Goal: Task Accomplishment & Management: Use online tool/utility

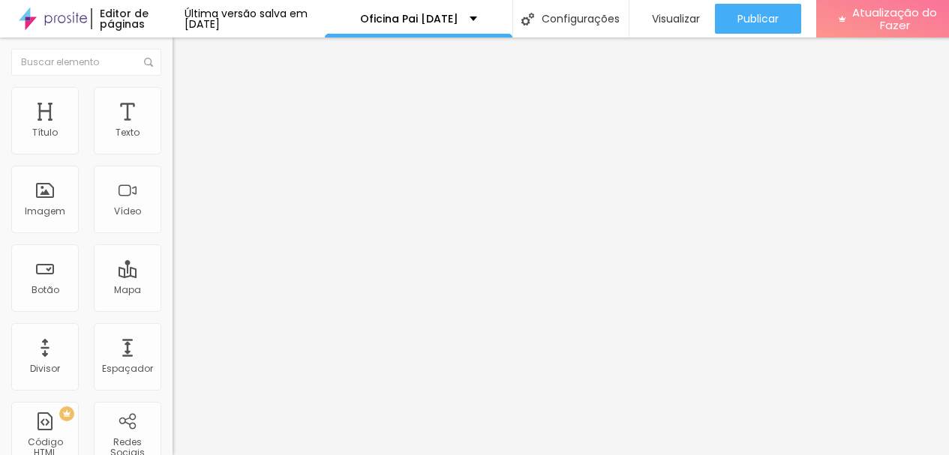
click at [173, 309] on input "https://" at bounding box center [263, 301] width 180 height 15
paste input "[DOMAIN_NAME]"
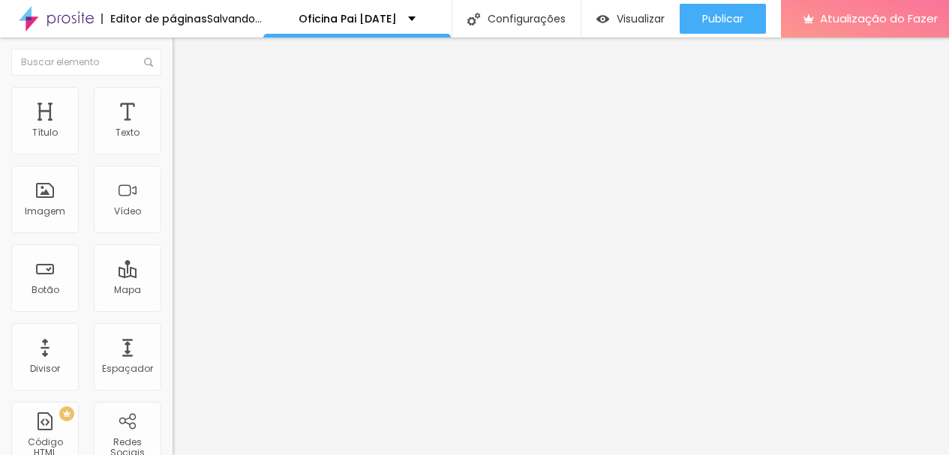
scroll to position [0, 46]
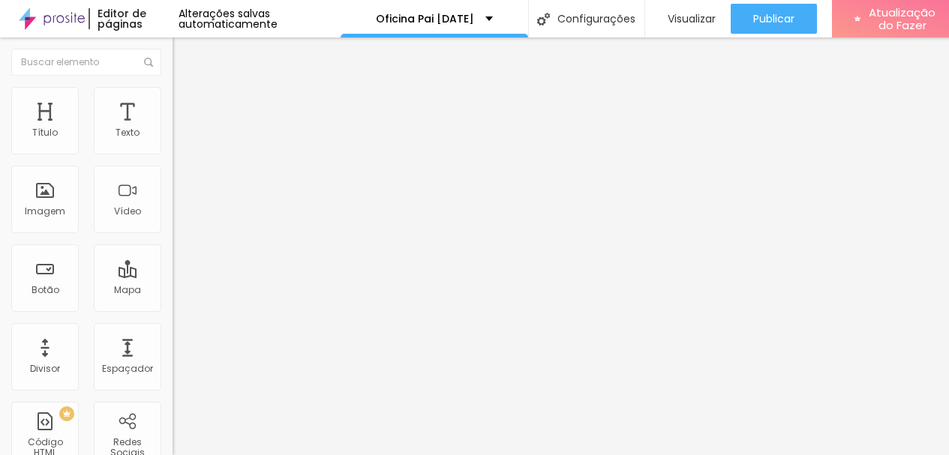
type input "[URL][DOMAIN_NAME]"
click at [173, 328] on div at bounding box center [259, 328] width 173 height 0
click at [173, 309] on input "https://" at bounding box center [263, 301] width 180 height 15
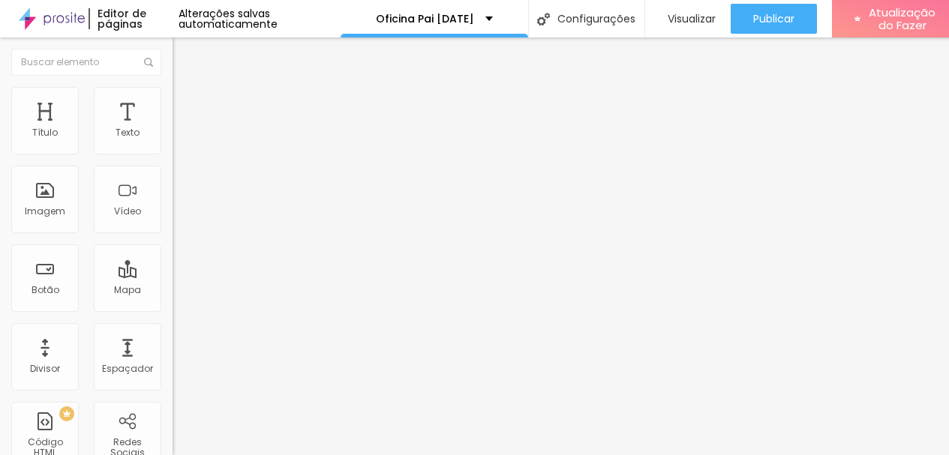
click at [173, 309] on input "https://" at bounding box center [263, 301] width 180 height 15
paste input "[DOMAIN_NAME]"
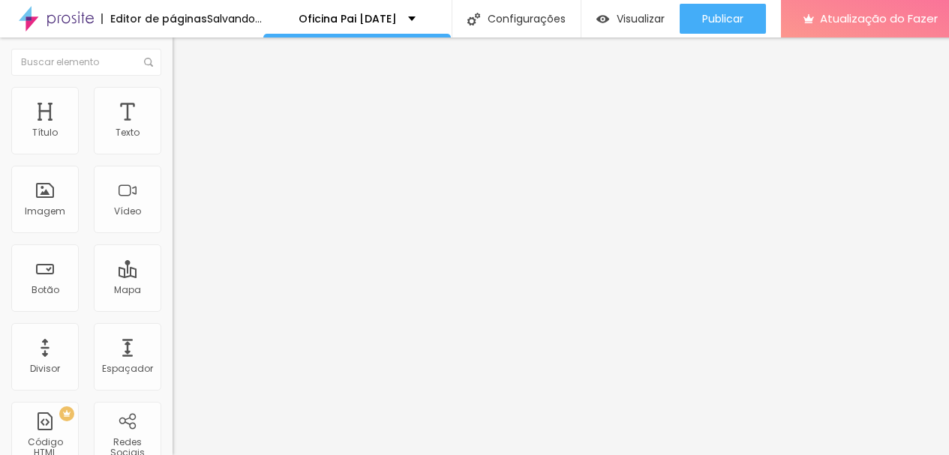
scroll to position [0, 46]
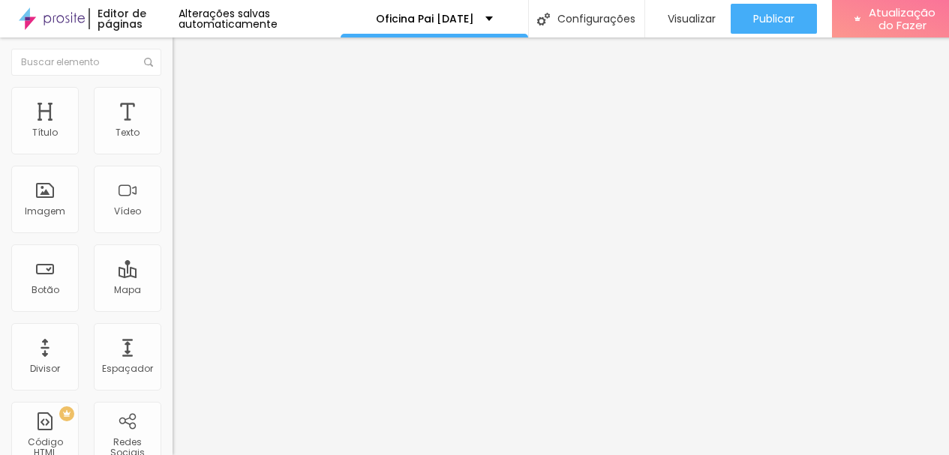
type input "[URL][DOMAIN_NAME]"
click at [173, 328] on div at bounding box center [259, 328] width 173 height 0
click at [173, 309] on input "https://" at bounding box center [263, 301] width 180 height 15
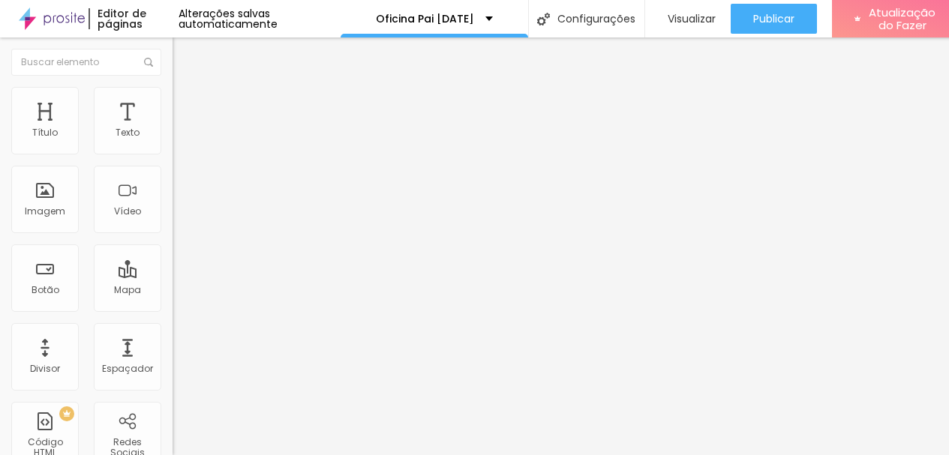
click at [173, 309] on input "https://" at bounding box center [263, 301] width 180 height 15
paste input "[DOMAIN_NAME]"
type input "[URL][DOMAIN_NAME]"
click at [173, 328] on div at bounding box center [259, 328] width 173 height 0
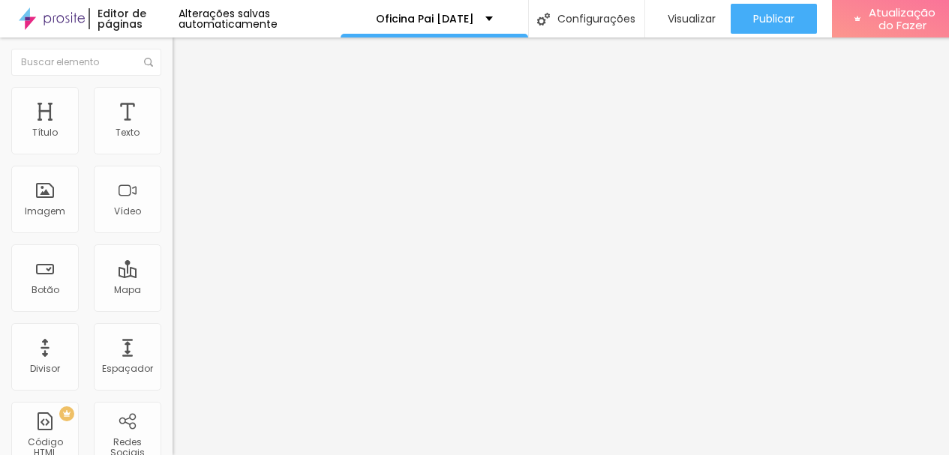
scroll to position [0, 0]
click at [173, 309] on input "https://" at bounding box center [263, 301] width 180 height 15
paste input "[DOMAIN_NAME]"
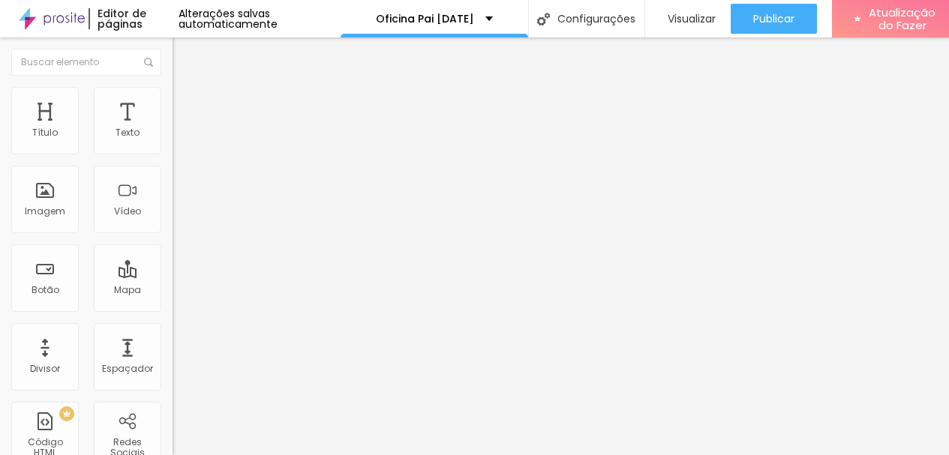
scroll to position [0, 46]
type input "[URL][DOMAIN_NAME]"
click at [173, 328] on div at bounding box center [259, 328] width 173 height 0
click at [173, 309] on input "https://" at bounding box center [263, 301] width 180 height 15
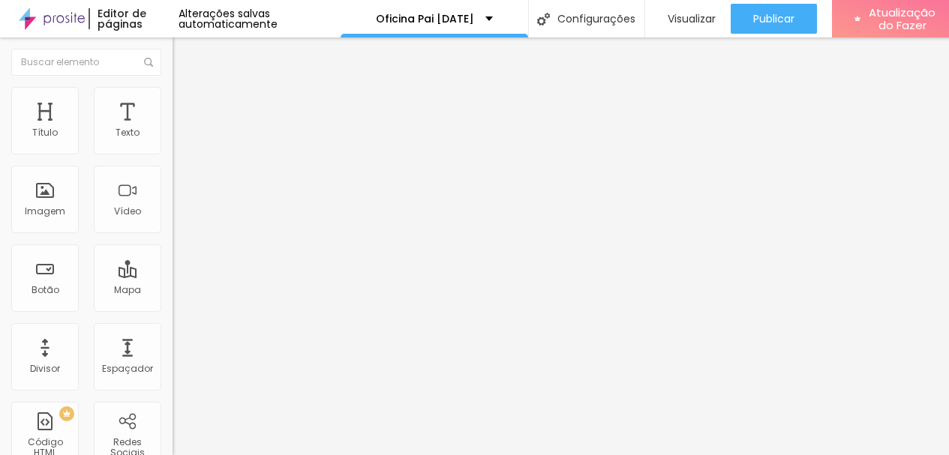
click at [173, 309] on input "https://" at bounding box center [263, 301] width 180 height 15
paste input "[DOMAIN_NAME]"
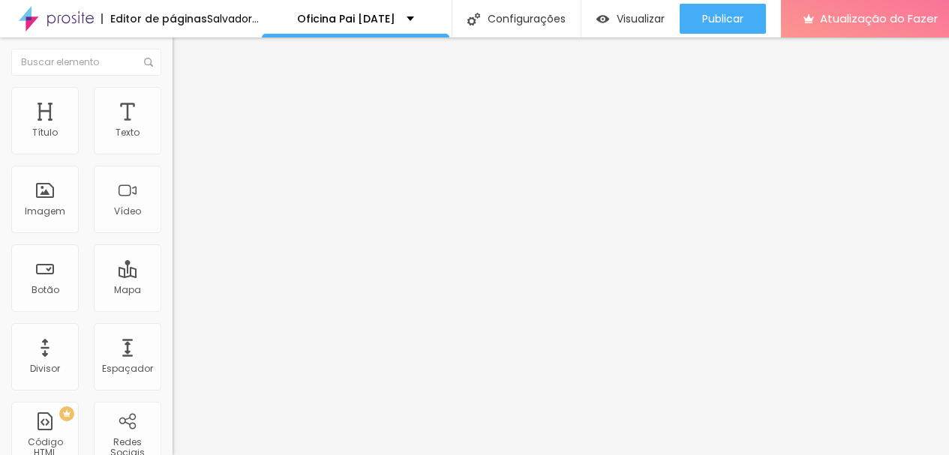
type input "[URL][DOMAIN_NAME]"
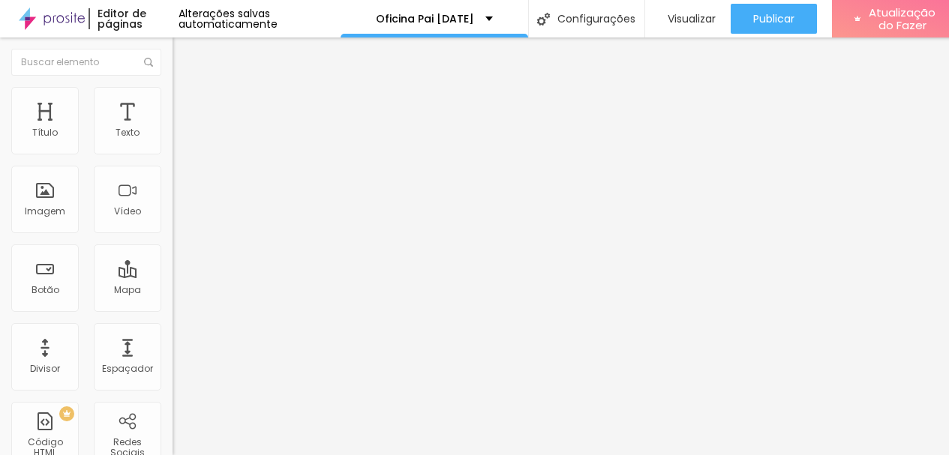
click at [173, 328] on div at bounding box center [259, 328] width 173 height 0
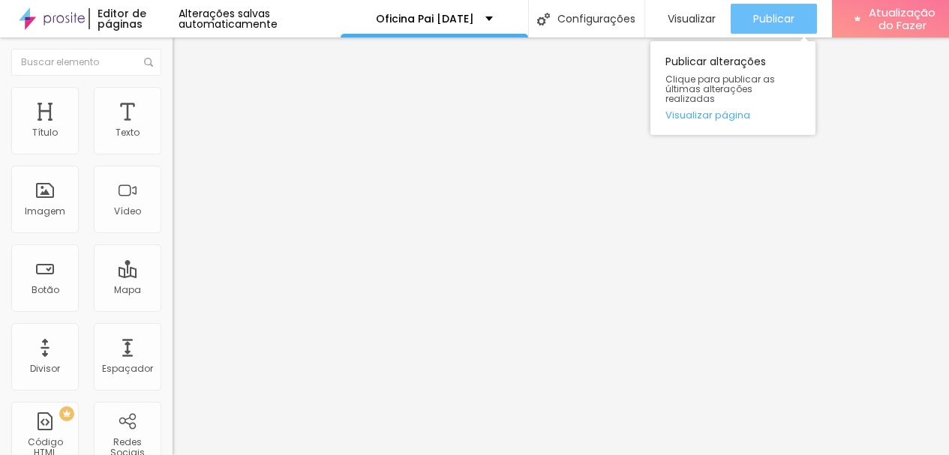
click at [784, 16] on div "Publicar" at bounding box center [773, 19] width 41 height 30
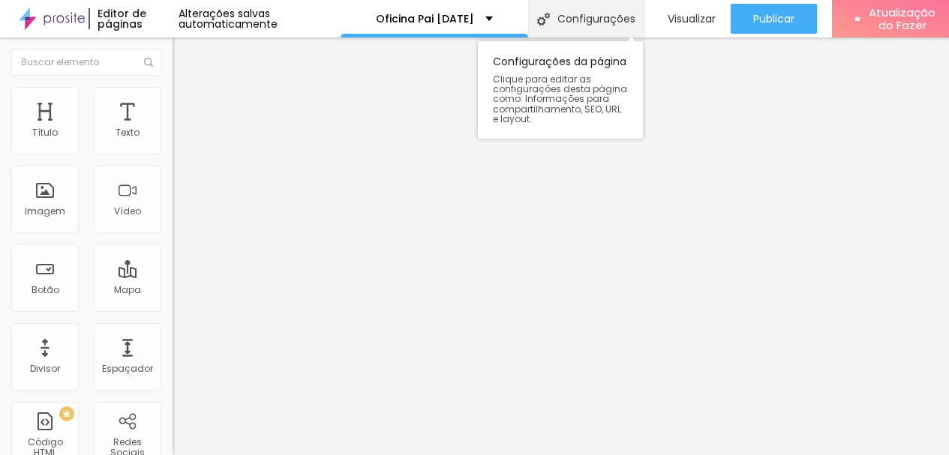
click at [548, 13] on img at bounding box center [543, 19] width 13 height 13
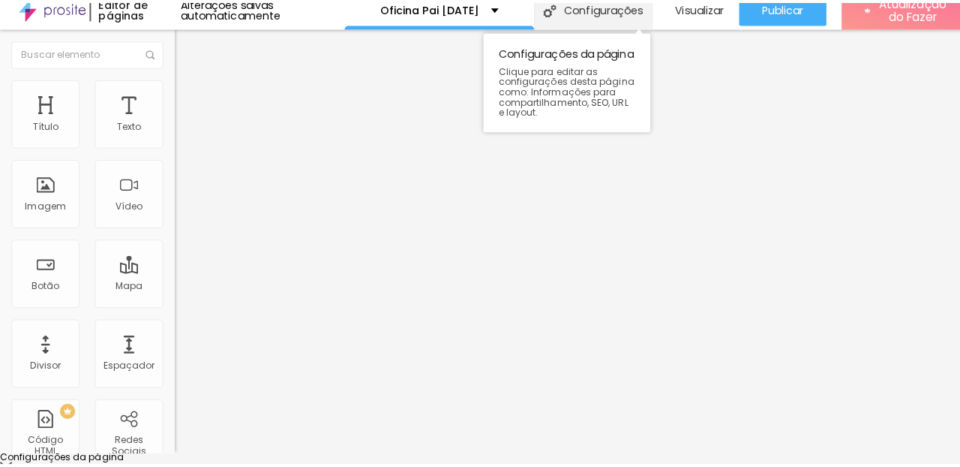
scroll to position [0, 0]
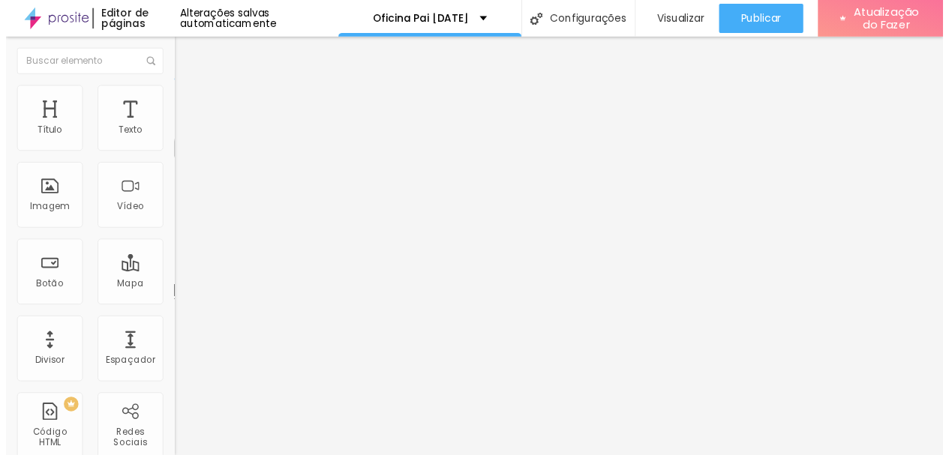
scroll to position [196, 0]
